Goal: Find specific page/section: Find specific page/section

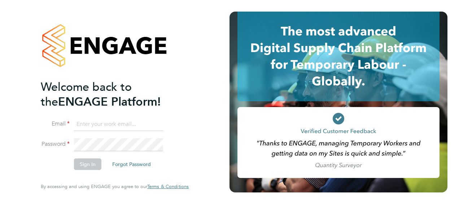
click at [106, 122] on input at bounding box center [118, 124] width 89 height 13
type input "[PERSON_NAME][EMAIL_ADDRESS][PERSON_NAME][DOMAIN_NAME]"
click at [101, 135] on li "Email [PERSON_NAME][EMAIL_ADDRESS][PERSON_NAME][DOMAIN_NAME]" at bounding box center [111, 128] width 141 height 20
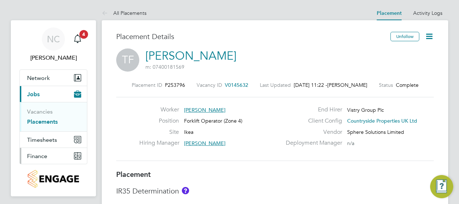
click at [44, 152] on span "Finance" at bounding box center [37, 155] width 20 height 7
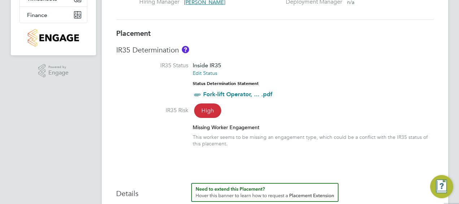
scroll to position [144, 0]
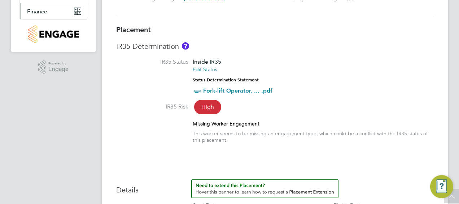
click at [42, 13] on span "Finance" at bounding box center [37, 11] width 20 height 7
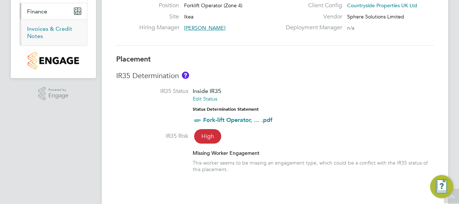
click at [43, 30] on link "Invoices & Credit Notes" at bounding box center [49, 32] width 45 height 14
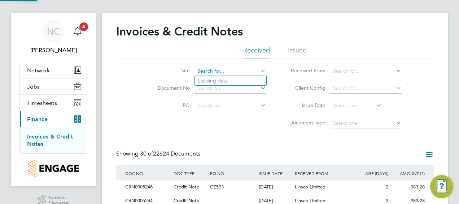
click at [227, 70] on input at bounding box center [230, 71] width 71 height 10
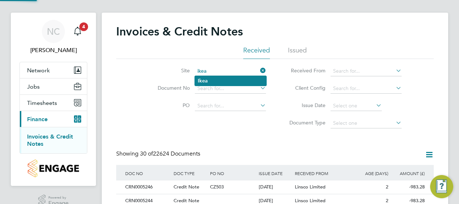
click at [223, 82] on li "Ikea" at bounding box center [230, 81] width 71 height 10
type input "Ikea"
